Goal: Transaction & Acquisition: Purchase product/service

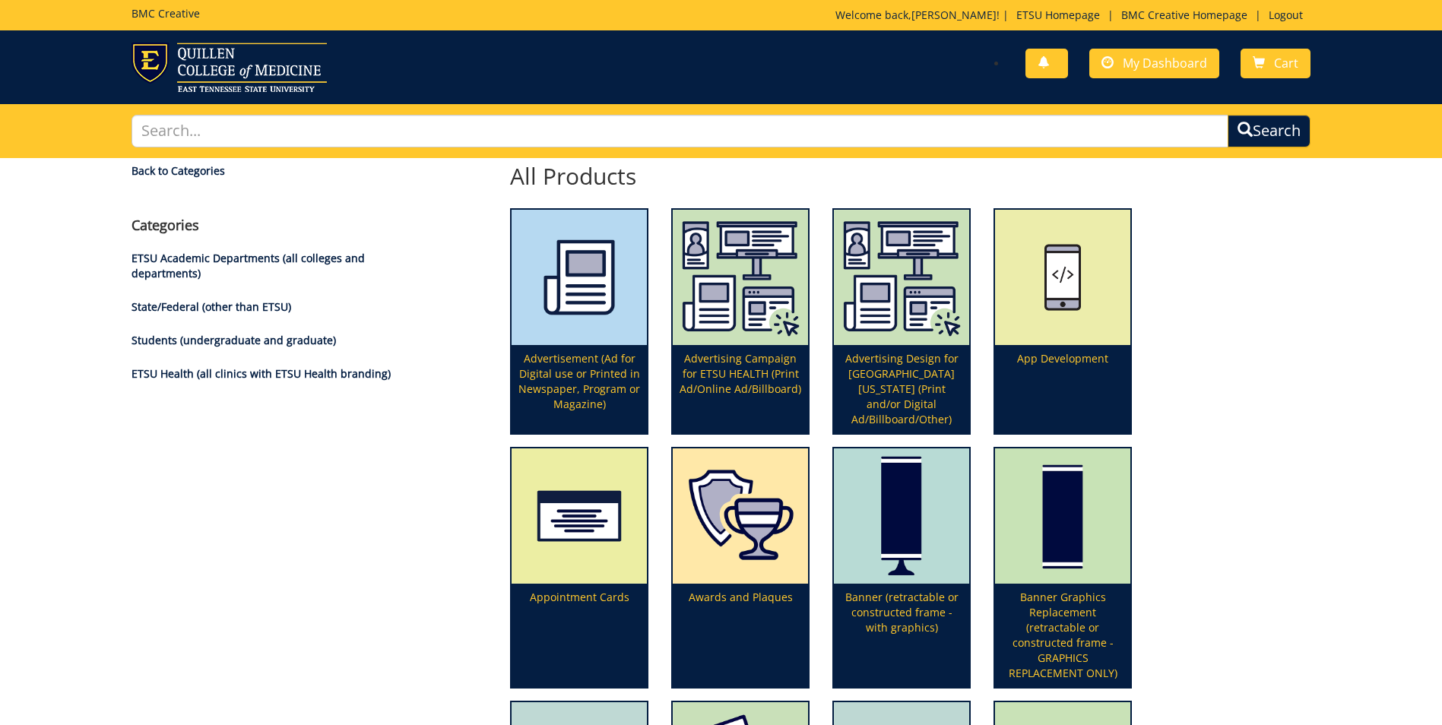
scroll to position [152, 0]
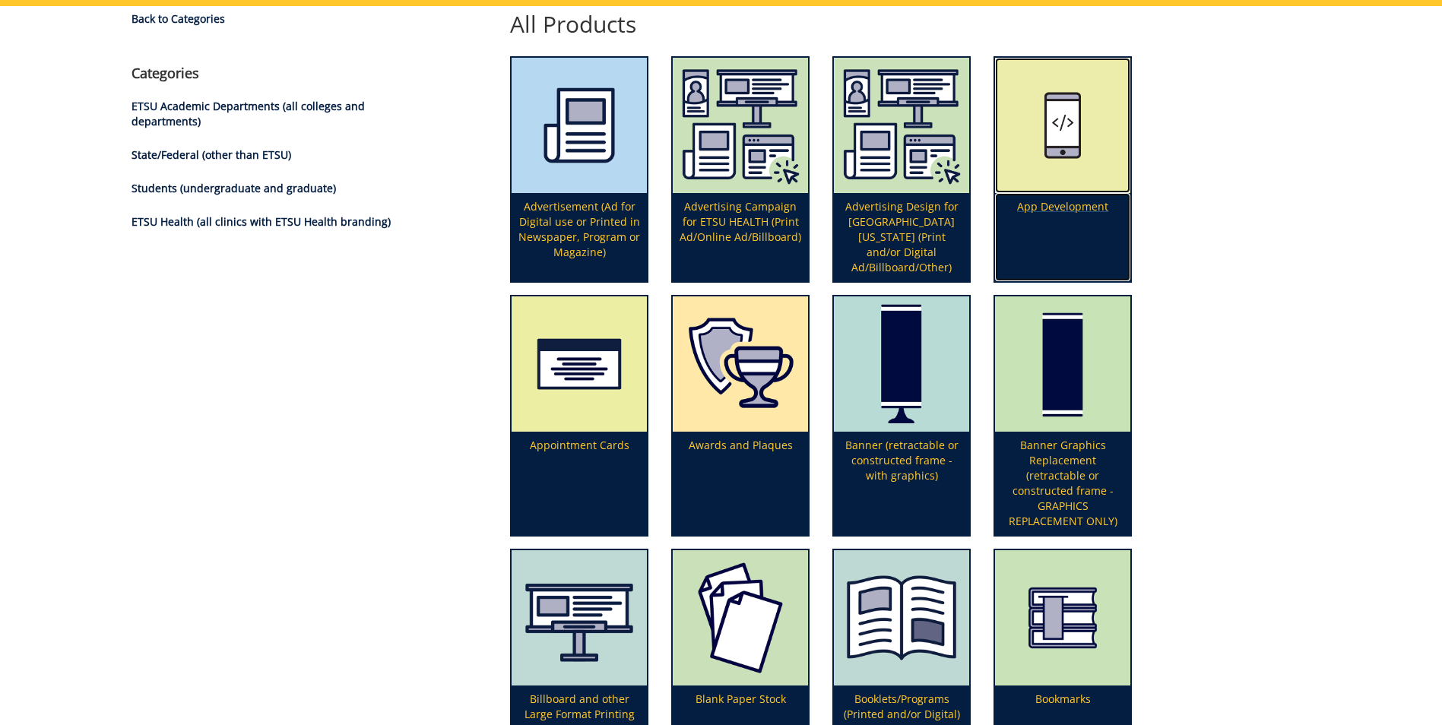
click at [1076, 187] on img at bounding box center [1062, 125] width 135 height 135
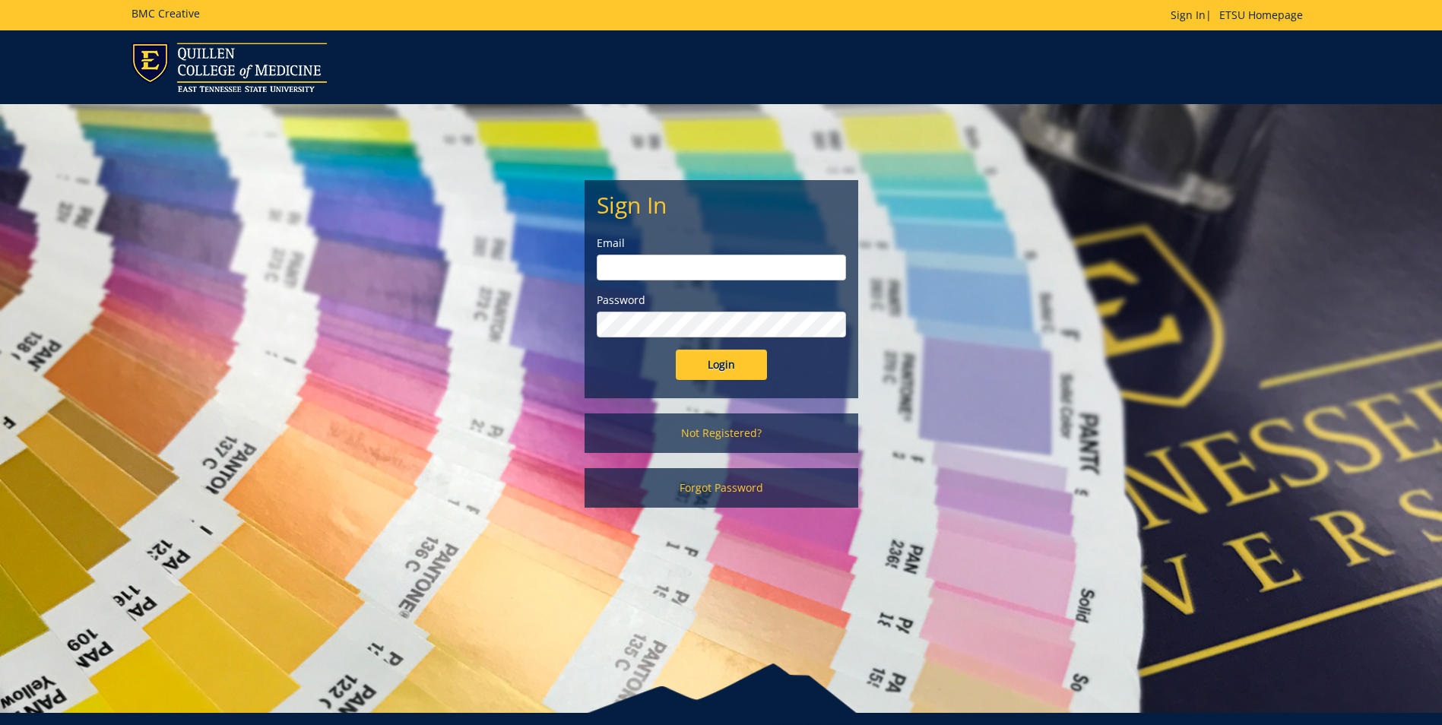
click at [635, 269] on input "email" at bounding box center [721, 268] width 249 height 26
type input "walkerm1@etsu.edu"
click at [676, 350] on input "Login" at bounding box center [721, 365] width 91 height 30
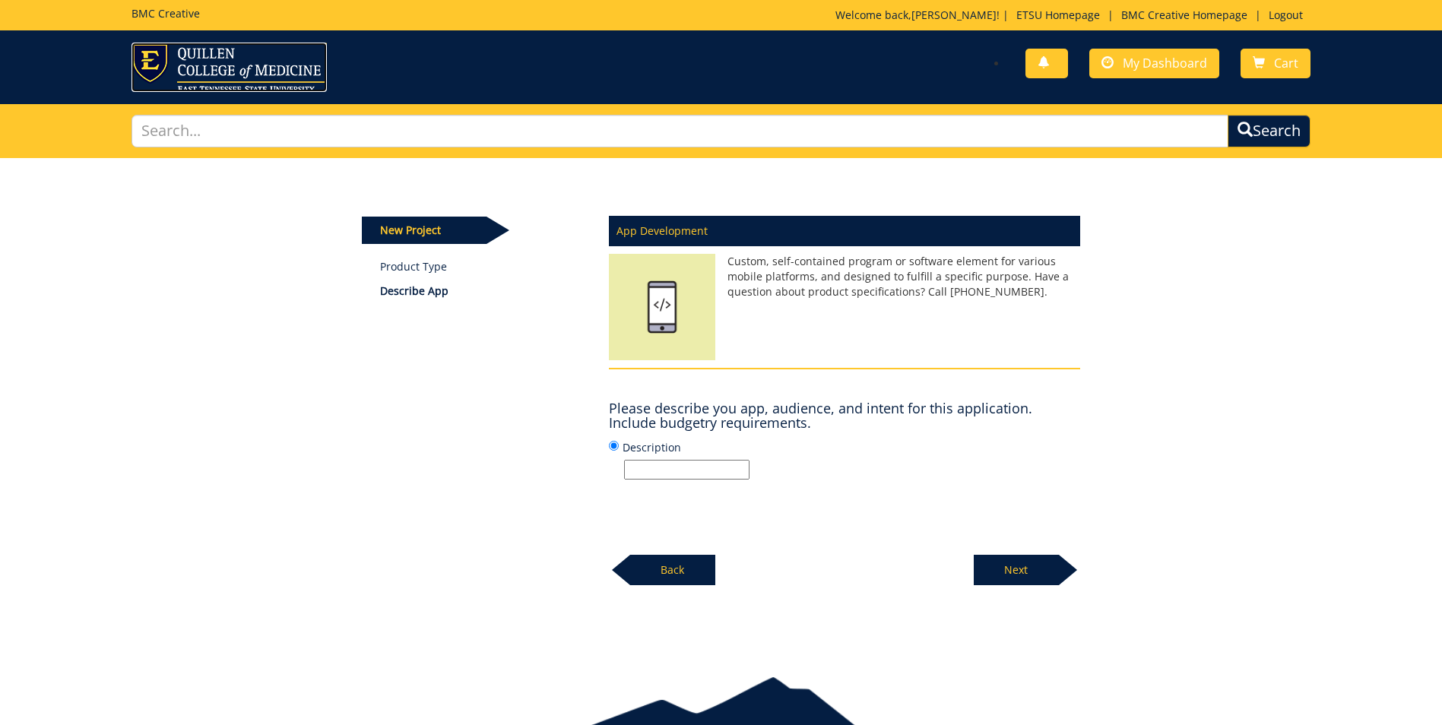
click at [271, 71] on img at bounding box center [228, 67] width 195 height 49
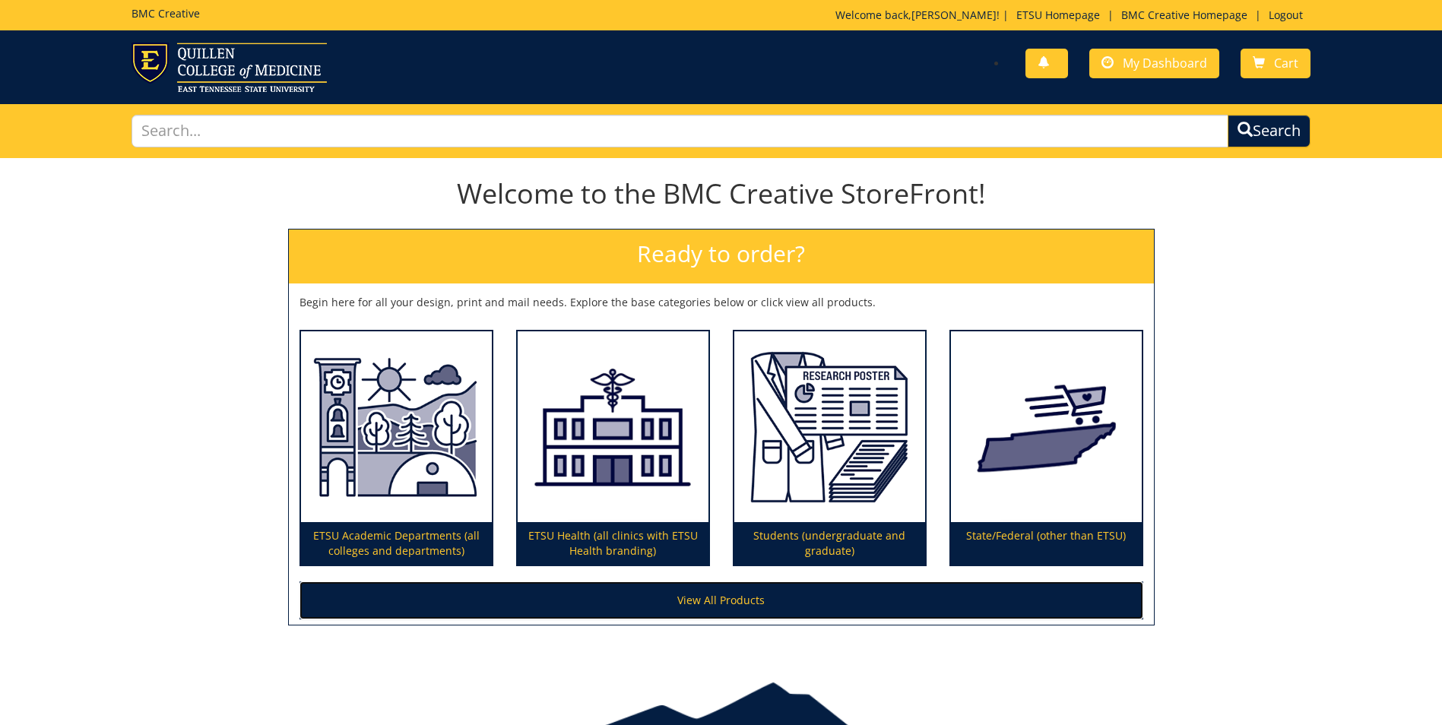
click at [704, 608] on link "View All Products" at bounding box center [721, 600] width 844 height 38
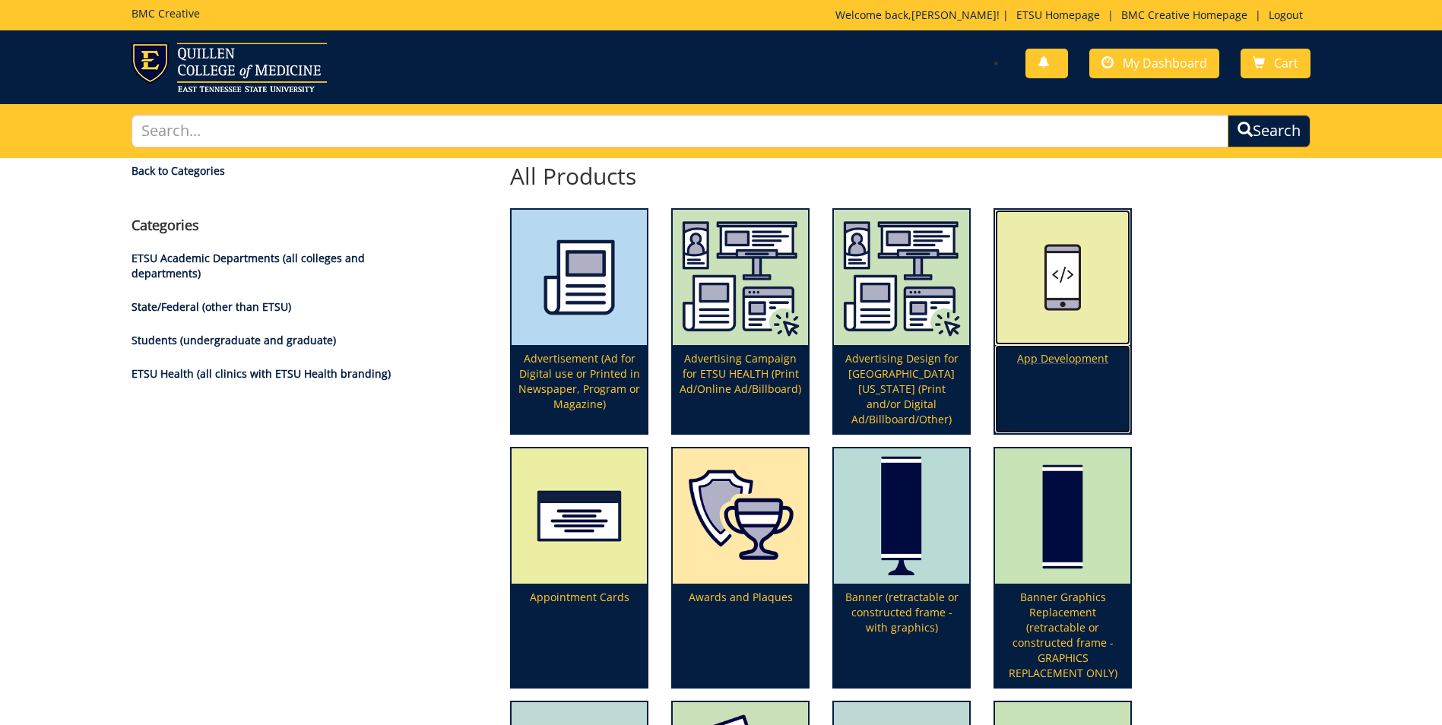
click at [1057, 359] on p "App Development" at bounding box center [1062, 389] width 135 height 88
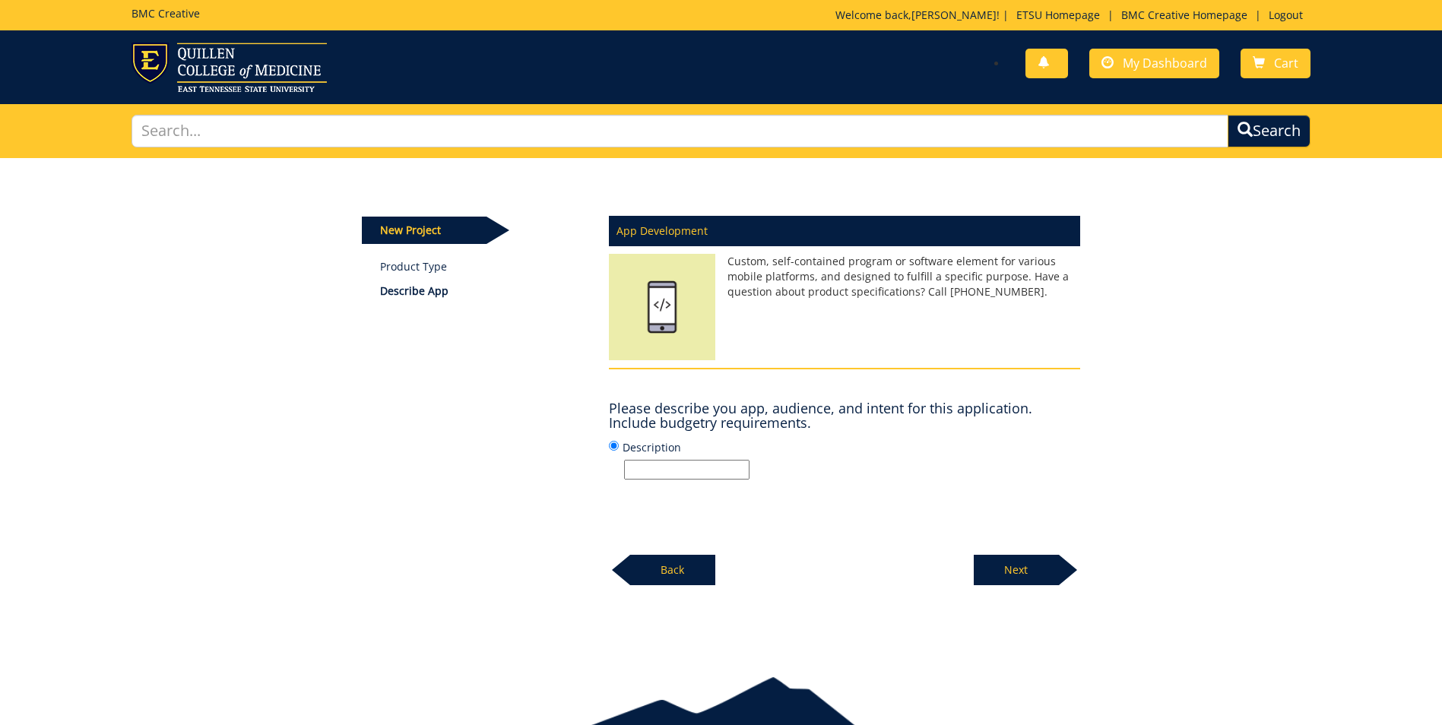
click at [674, 467] on input "Description" at bounding box center [686, 470] width 125 height 20
click at [641, 464] on input "Description" at bounding box center [686, 470] width 125 height 20
type input "w"
type input "We have a vendor, ParkZen, whom we are partnering with to provide students and …"
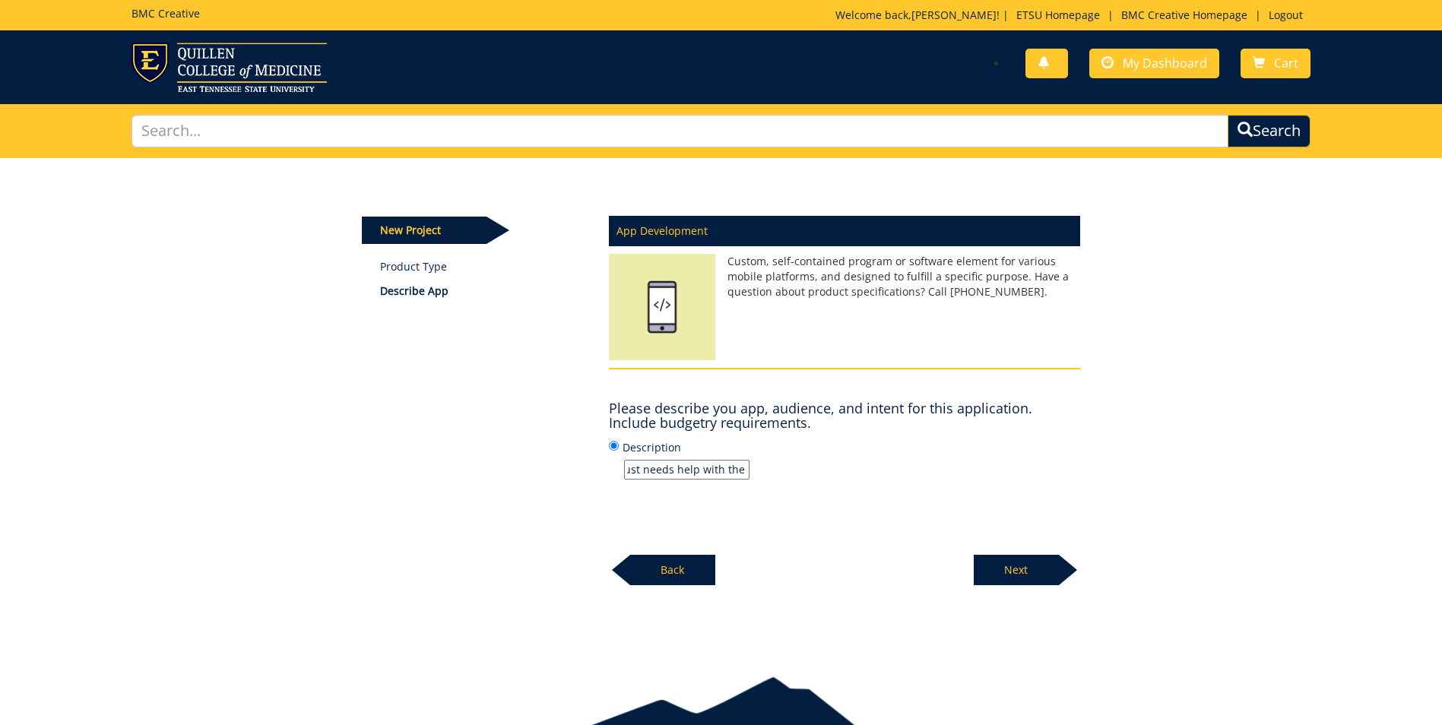
click at [1022, 559] on p "Next" at bounding box center [1015, 570] width 85 height 30
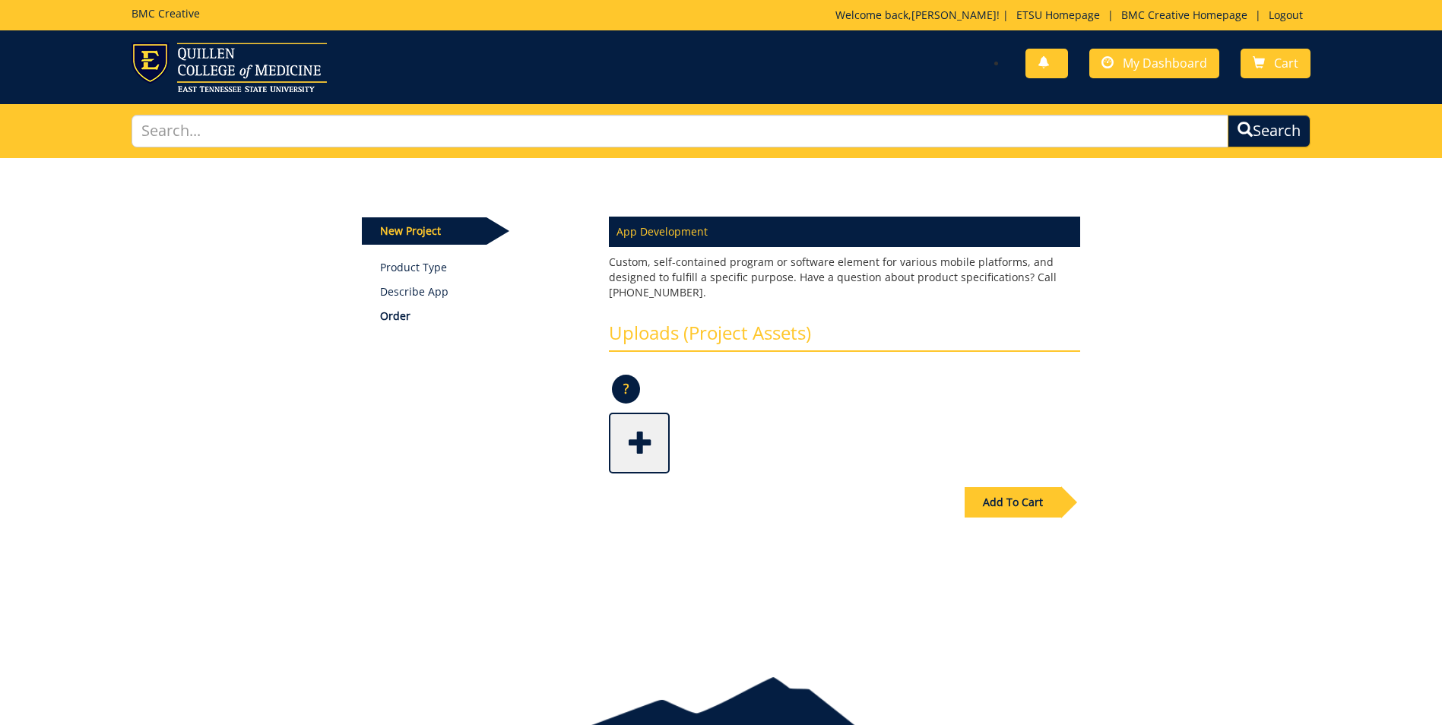
click at [1007, 499] on div "Add To Cart" at bounding box center [1012, 502] width 97 height 30
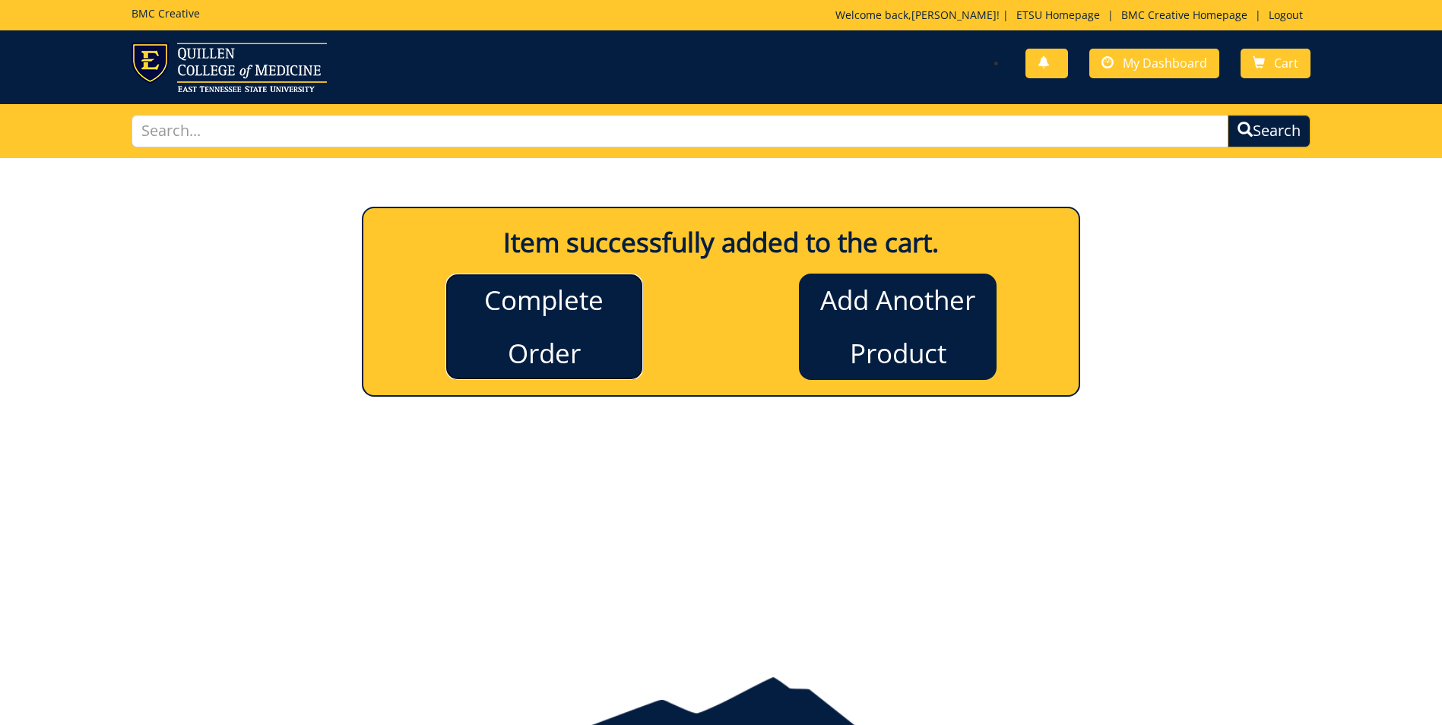
click at [588, 348] on link "Complete Order" at bounding box center [544, 327] width 198 height 106
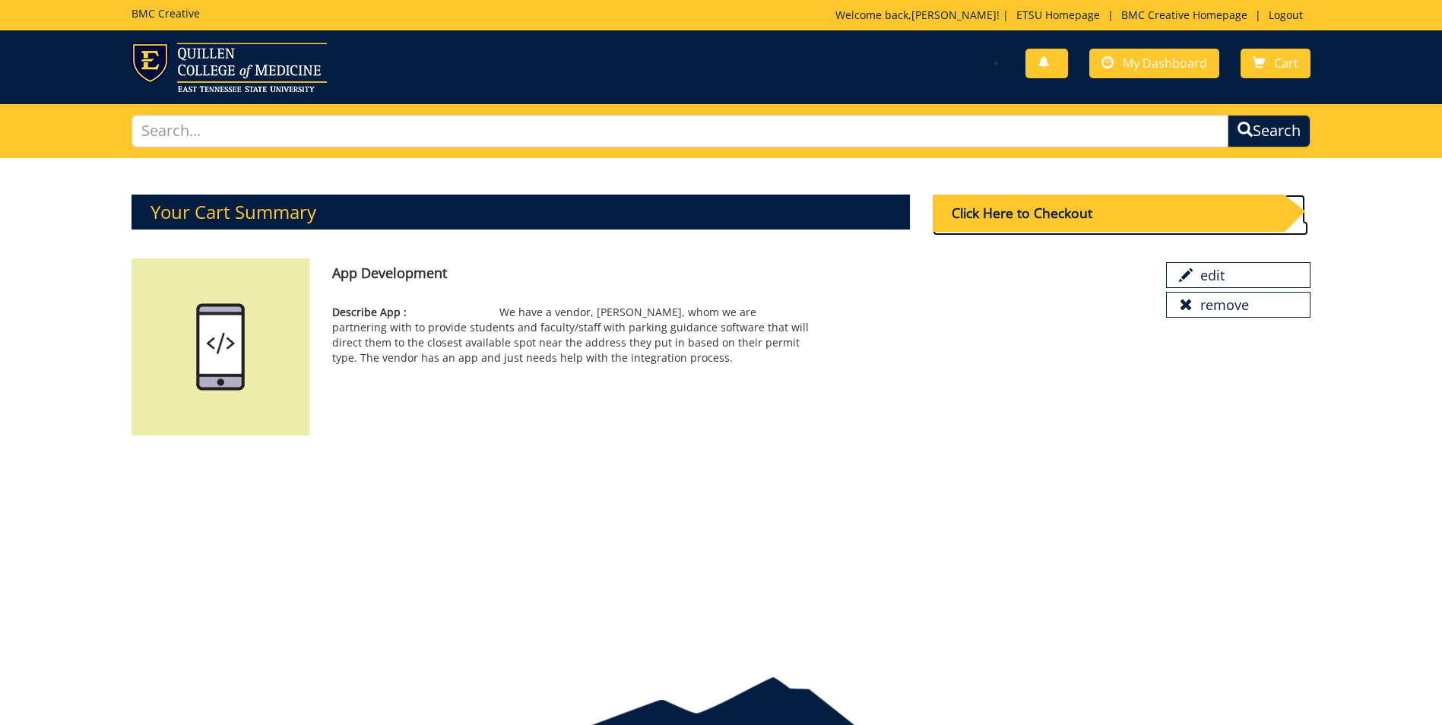
click at [999, 209] on div "Click Here to Checkout" at bounding box center [1107, 213] width 351 height 37
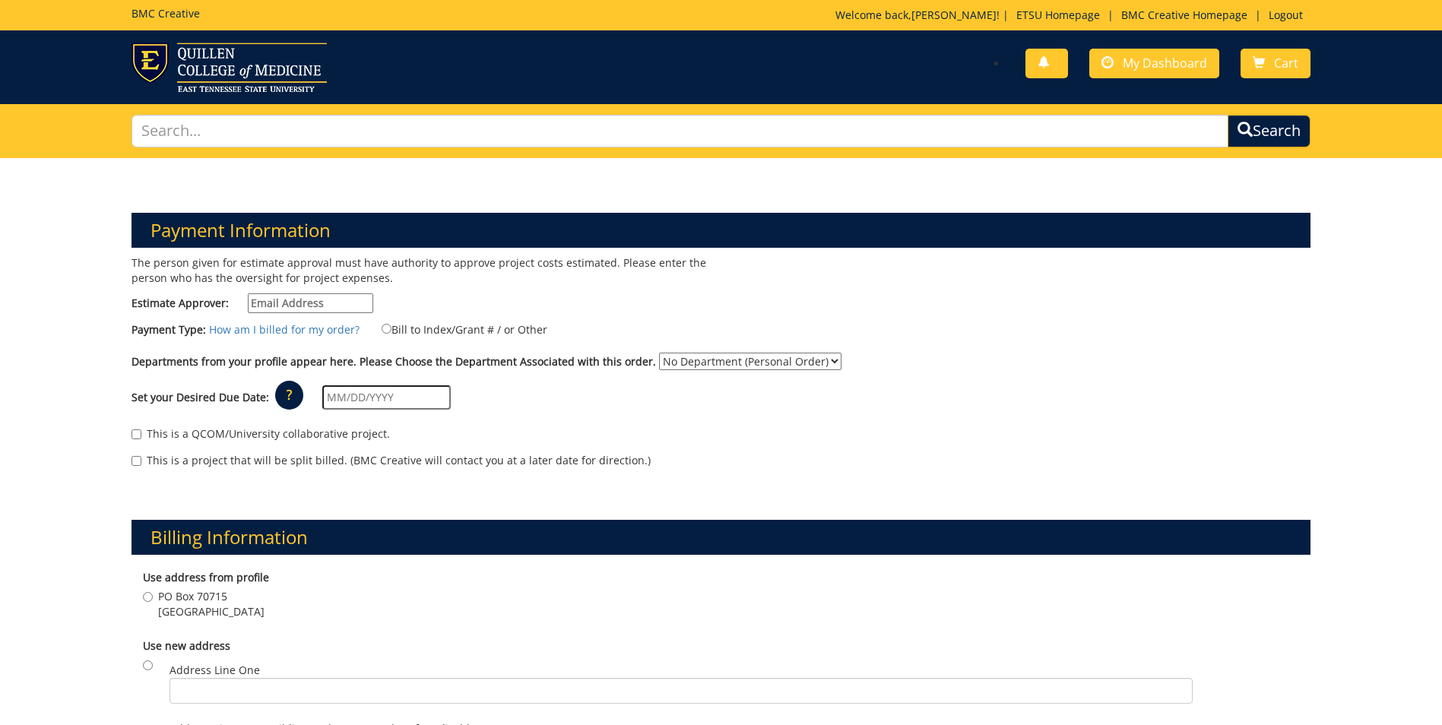
click at [335, 302] on input "Estimate Approver:" at bounding box center [310, 303] width 125 height 20
type input "[EMAIL_ADDRESS][DOMAIN_NAME]"
type input "08/05/2025"
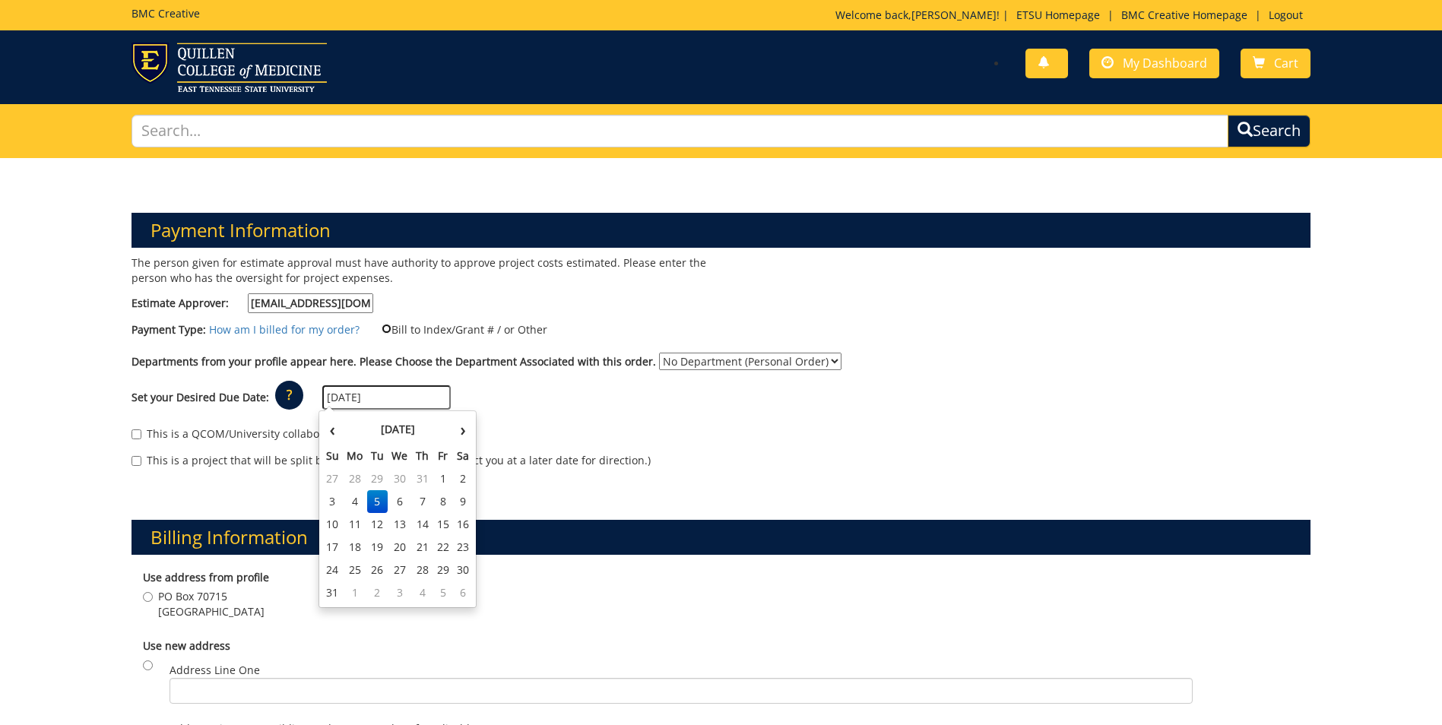
click at [384, 329] on input "Bill to Index/Grant # / or Other" at bounding box center [386, 329] width 10 height 10
radio input "true"
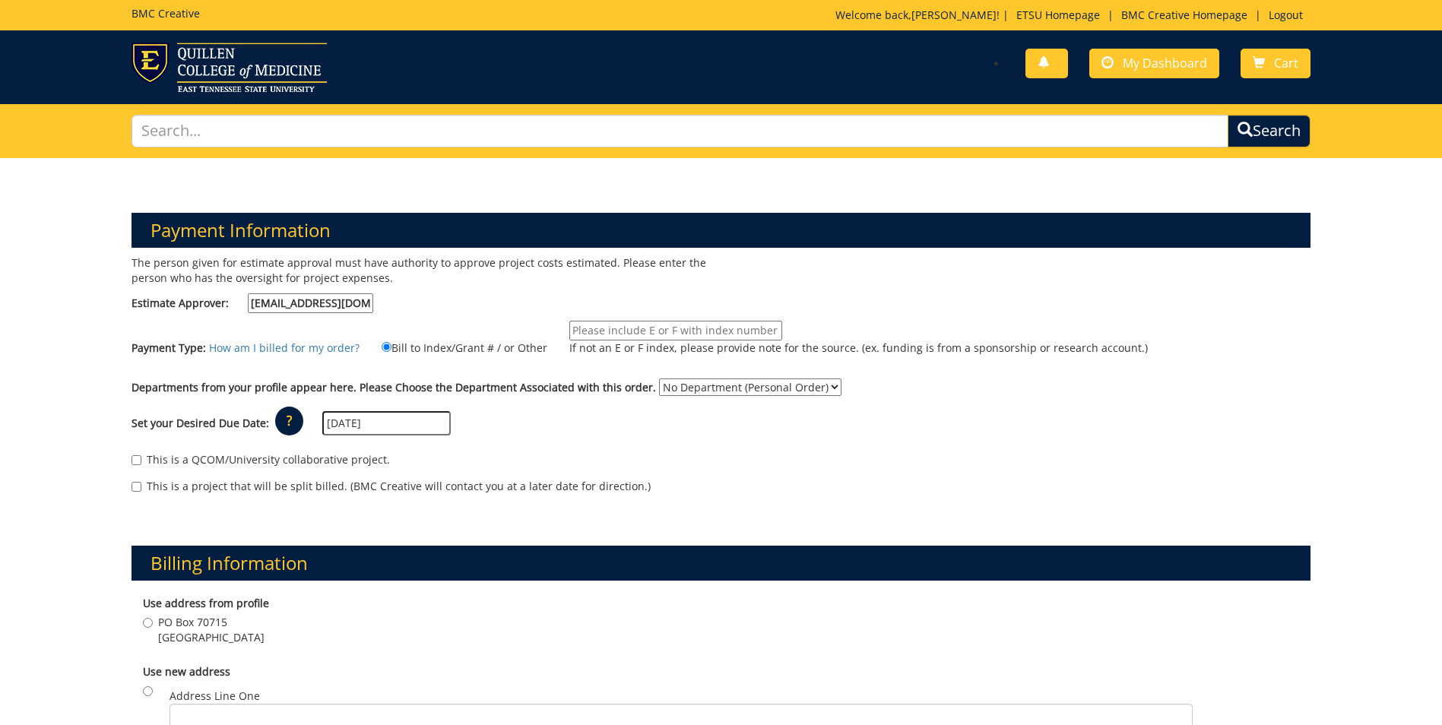
click at [621, 329] on input "If not an E or F index, please provide note for the source. (ex. funding is fro…" at bounding box center [675, 331] width 213 height 20
type input "E40160"
click at [666, 379] on select "No Department (Personal Order) Facilities Management" at bounding box center [750, 386] width 182 height 17
select select "75"
click at [659, 378] on select "No Department (Personal Order) Facilities Management" at bounding box center [750, 386] width 182 height 17
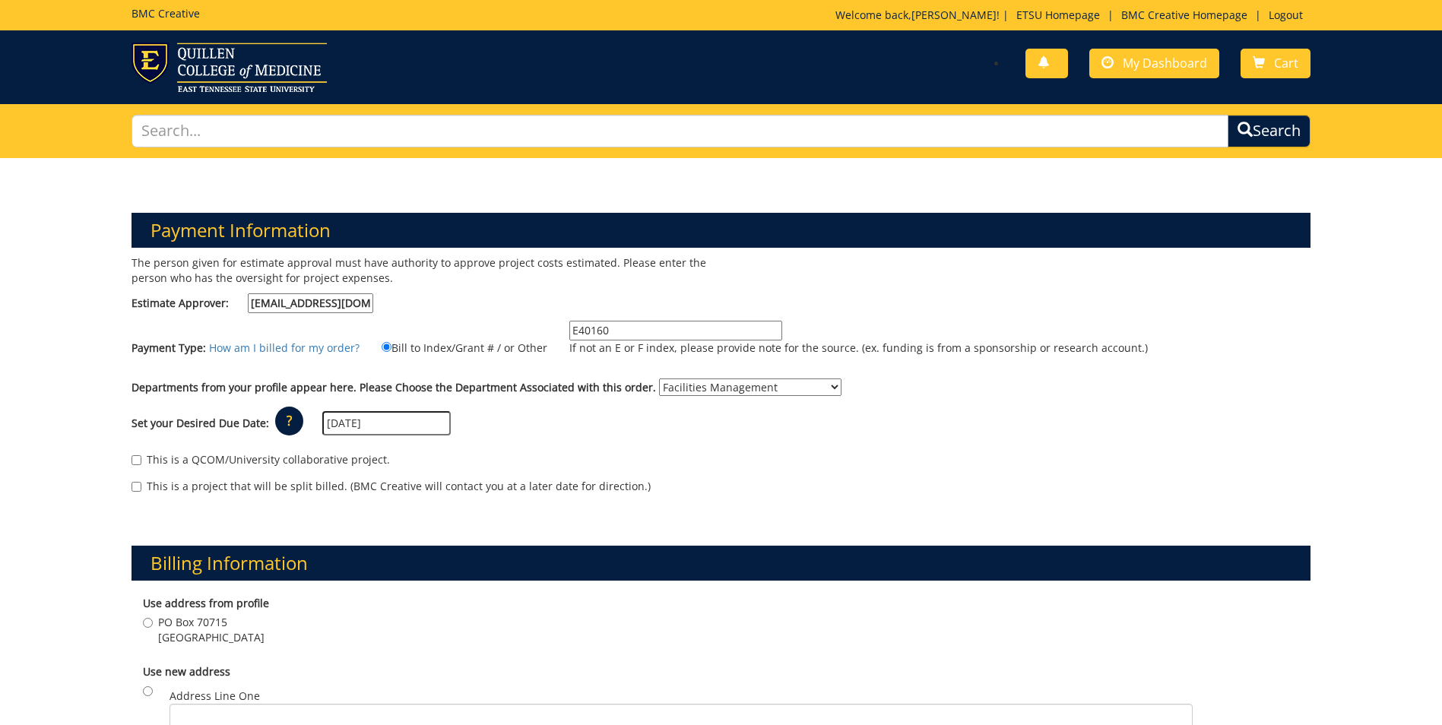
click at [332, 428] on input "08/05/2025" at bounding box center [386, 423] width 128 height 24
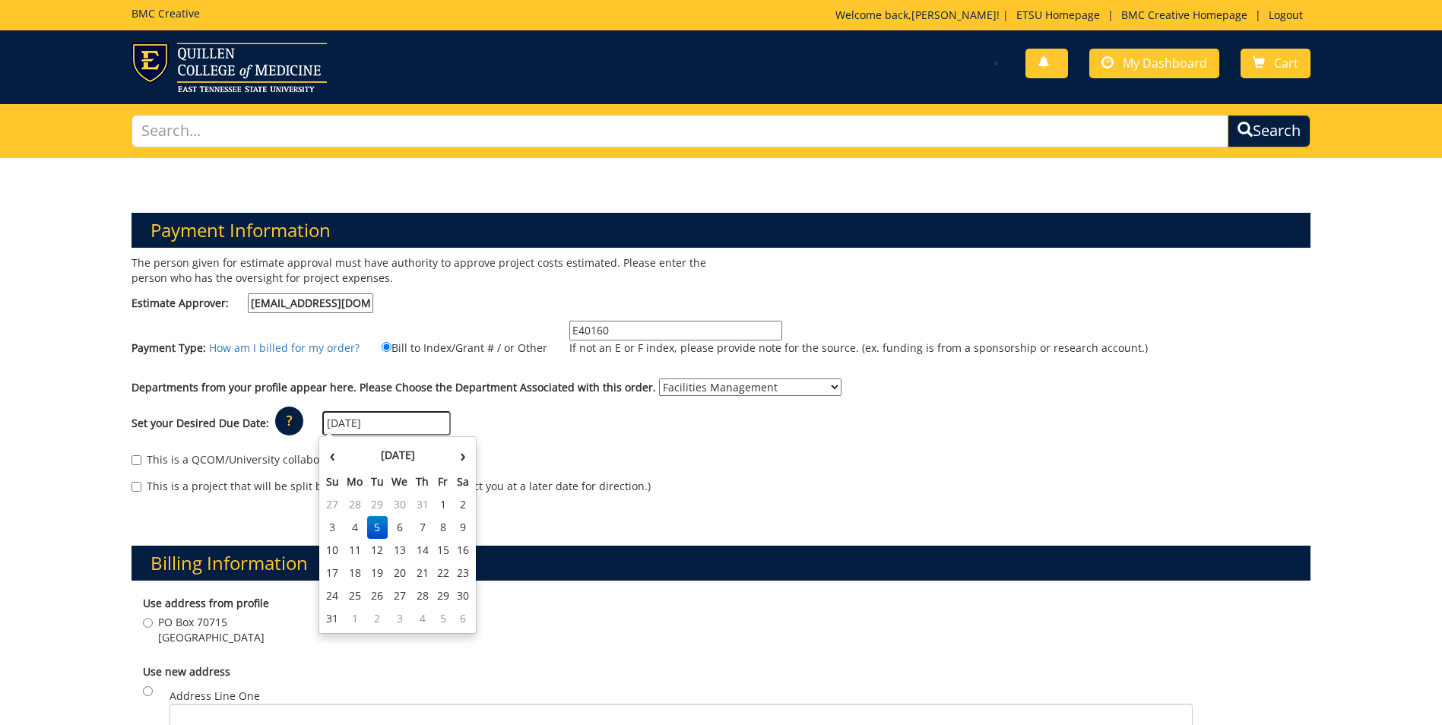
click at [328, 424] on input "08/05/2025" at bounding box center [386, 423] width 128 height 24
drag, startPoint x: 333, startPoint y: 421, endPoint x: 309, endPoint y: 422, distance: 24.3
click at [309, 422] on div "Set your Desired Due Date: ? × How long will my project take to finish? : Pleas…" at bounding box center [720, 424] width 1201 height 42
drag, startPoint x: 341, startPoint y: 427, endPoint x: 350, endPoint y: 426, distance: 8.5
click at [350, 426] on input "10/05/2025" at bounding box center [386, 423] width 128 height 24
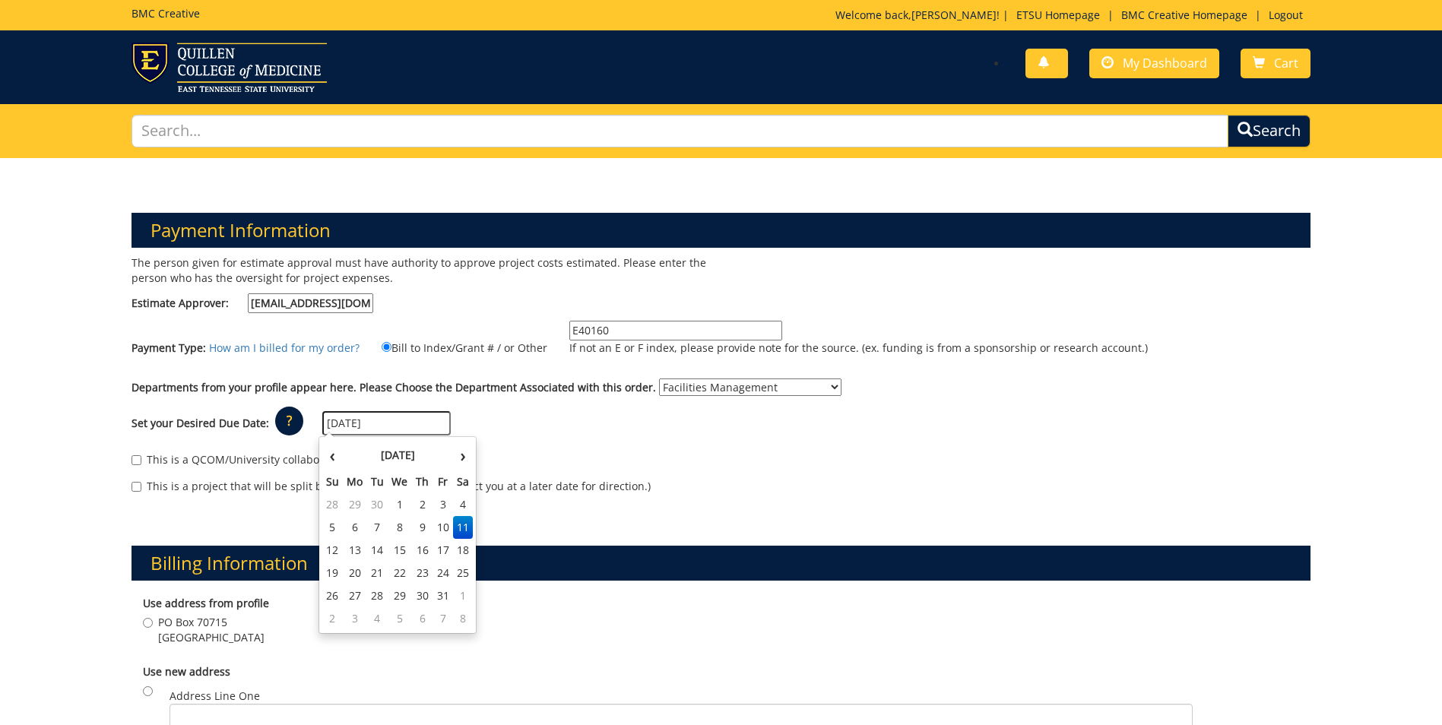
type input "10/11/2025"
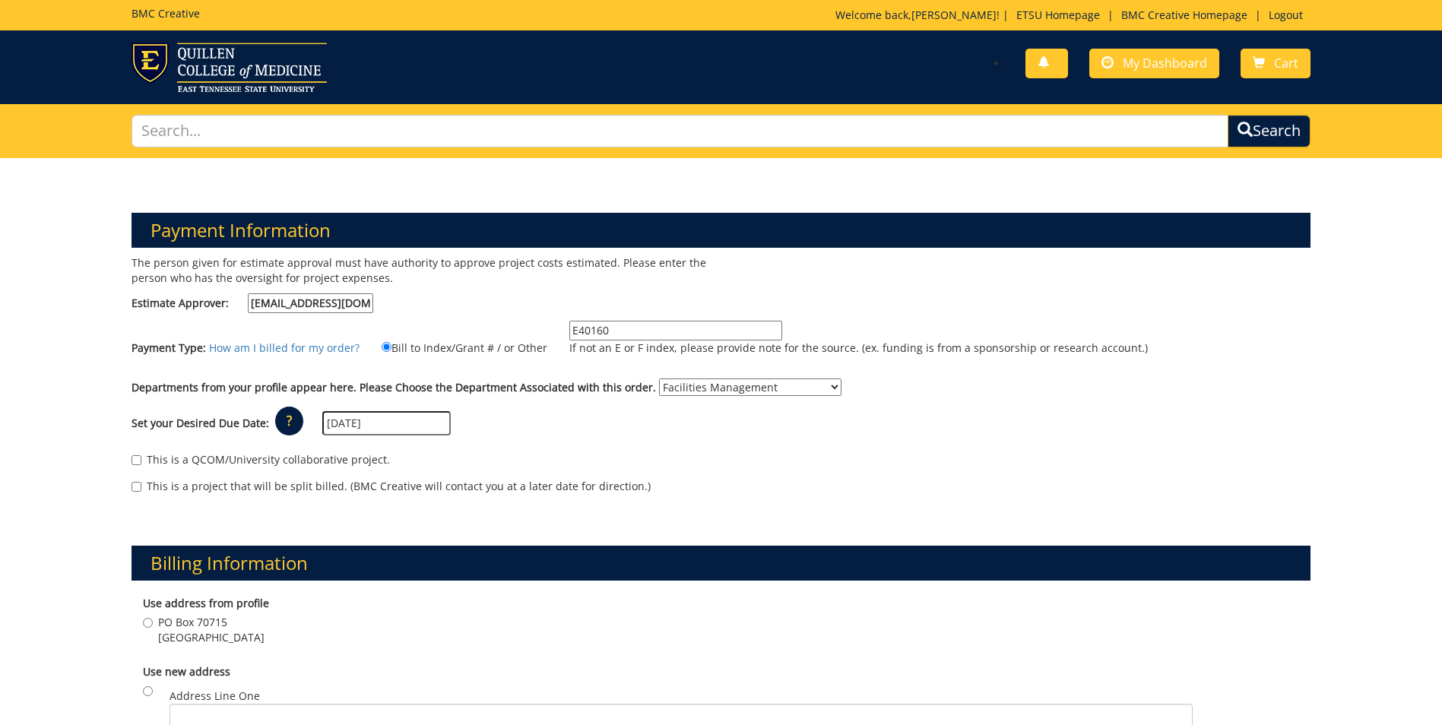
click at [582, 452] on div "This is a QCOM/University collaborative project." at bounding box center [720, 463] width 1179 height 23
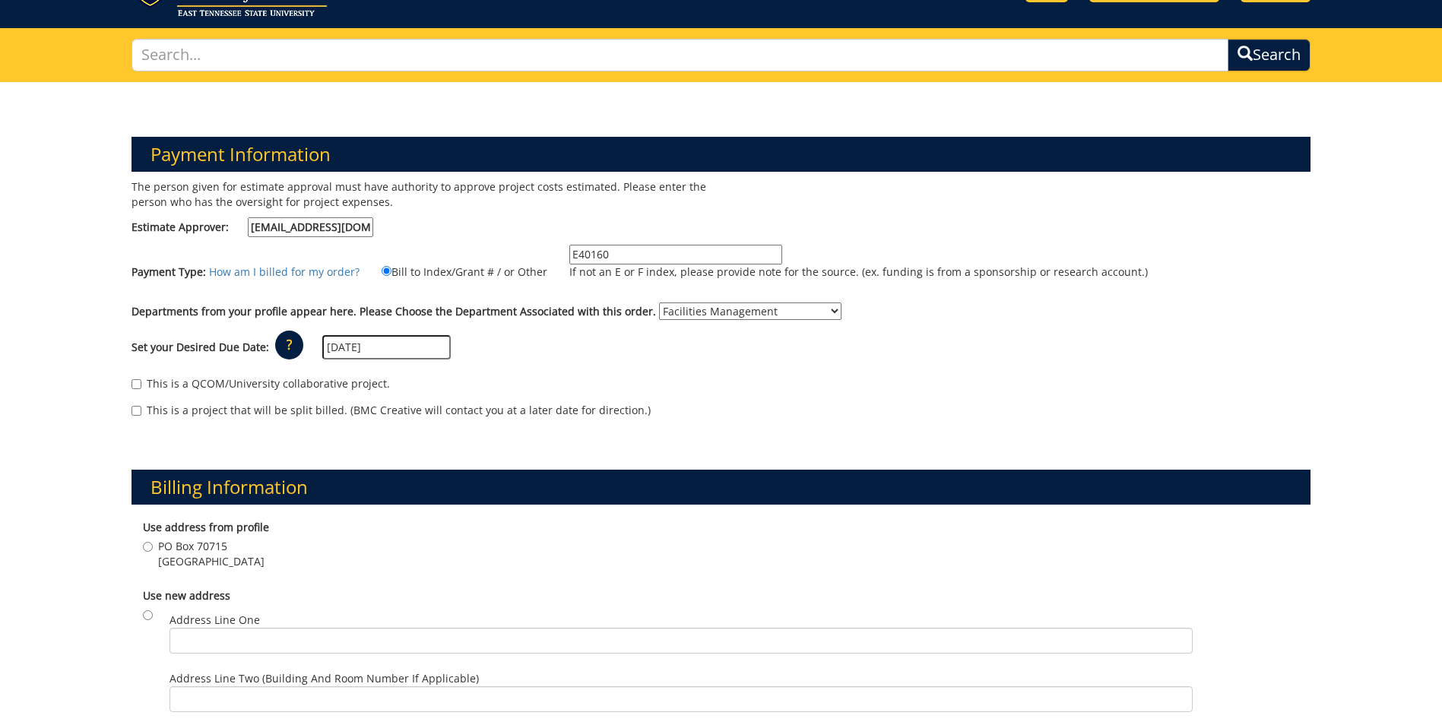
scroll to position [152, 0]
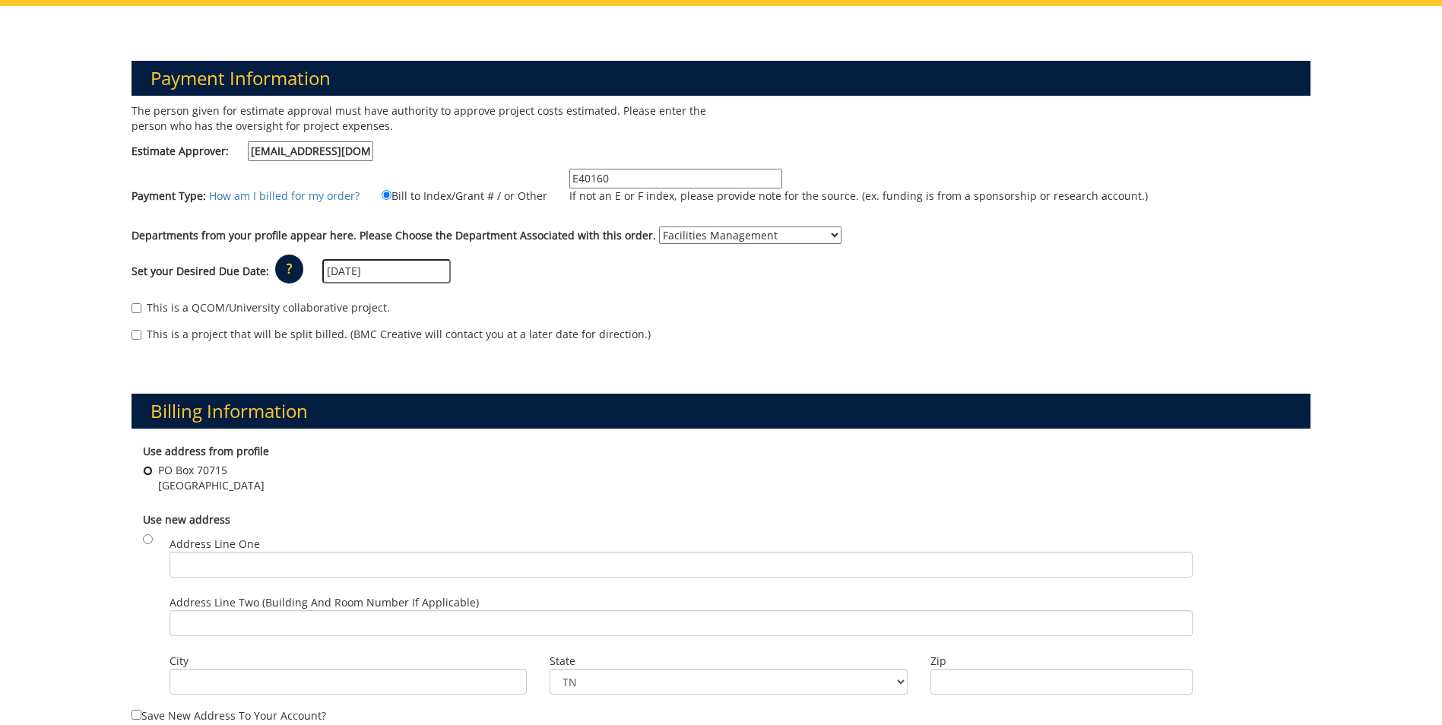
click at [148, 473] on input "PO Box 70715 Johnson City , TN 37614" at bounding box center [148, 471] width 10 height 10
radio input "true"
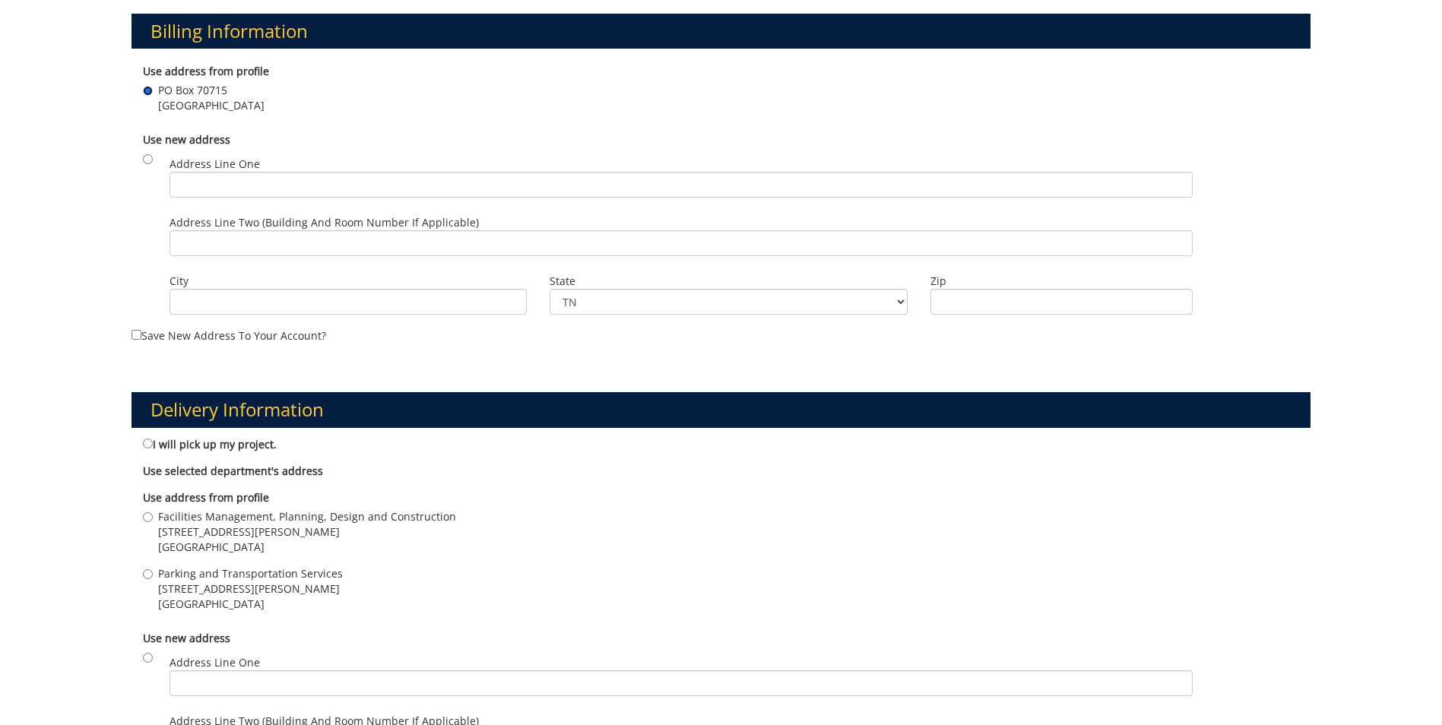
scroll to position [608, 0]
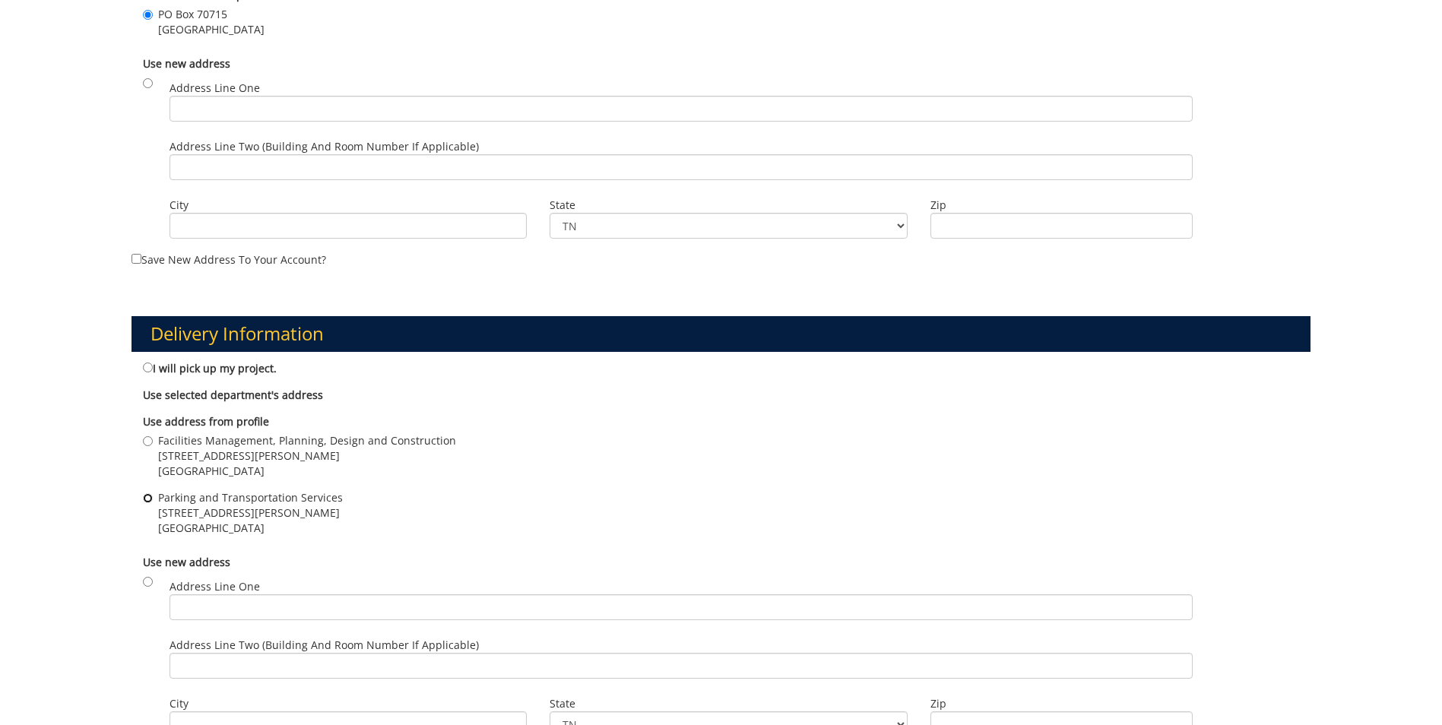
click at [147, 499] on input "Parking and Transportation Services 132 Stout Drive Johnson City , TN 37614" at bounding box center [148, 498] width 10 height 10
radio input "true"
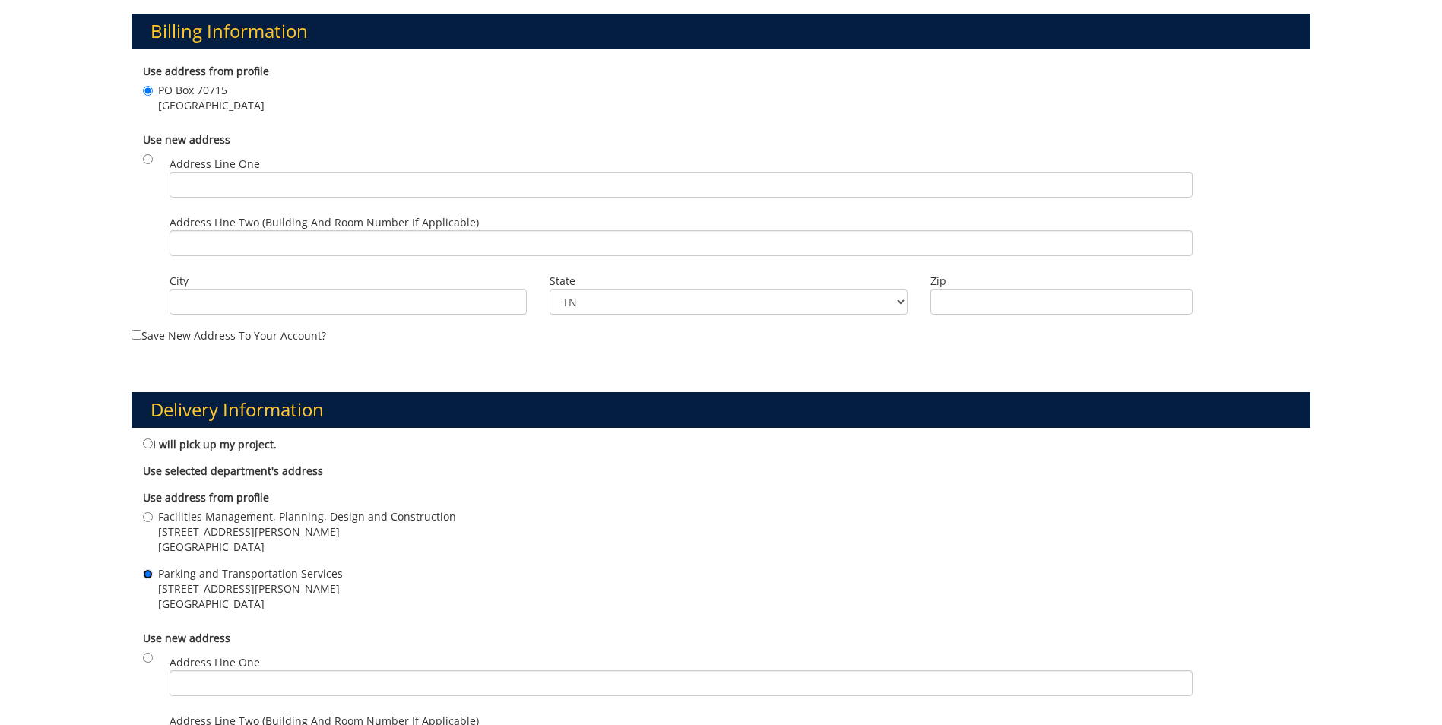
scroll to position [912, 0]
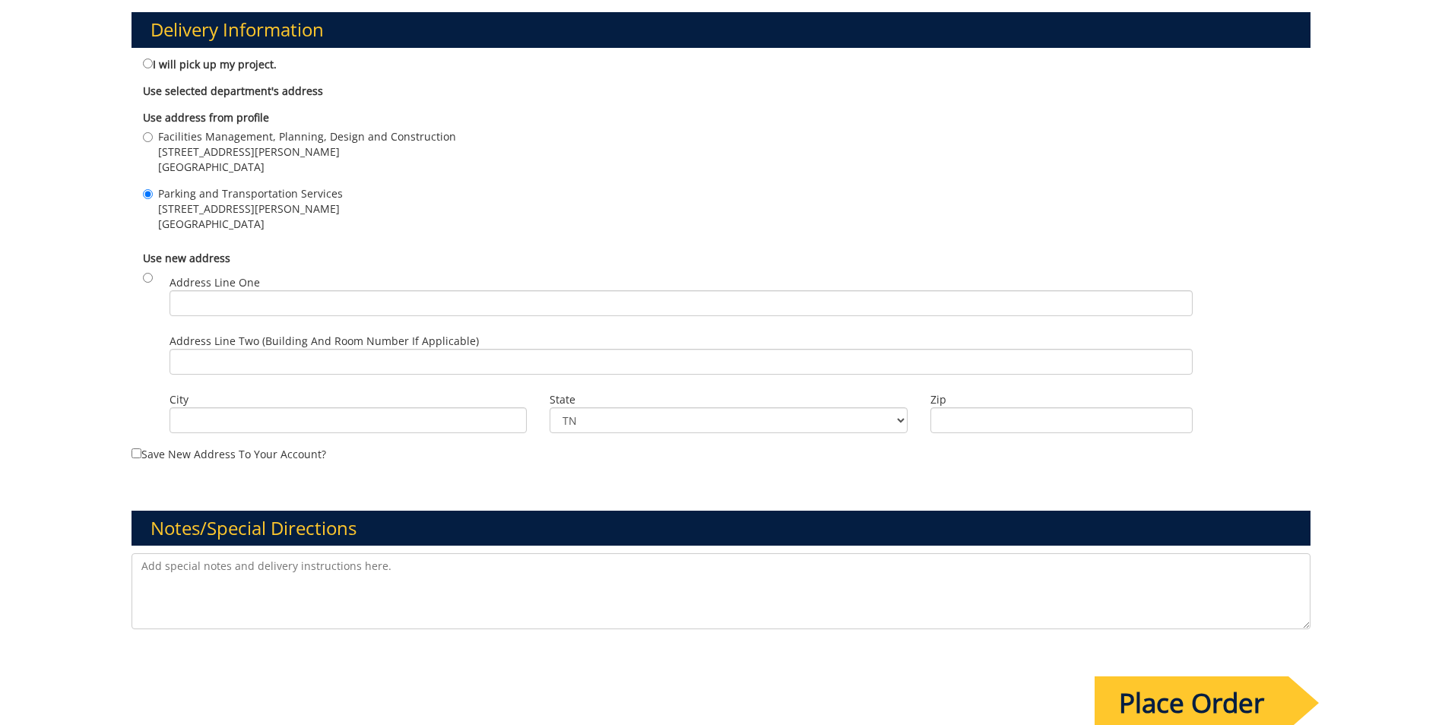
drag, startPoint x: 1154, startPoint y: 699, endPoint x: 1144, endPoint y: 688, distance: 15.1
click at [1154, 698] on input "Place Order" at bounding box center [1191, 702] width 194 height 53
